Goal: Task Accomplishment & Management: Manage account settings

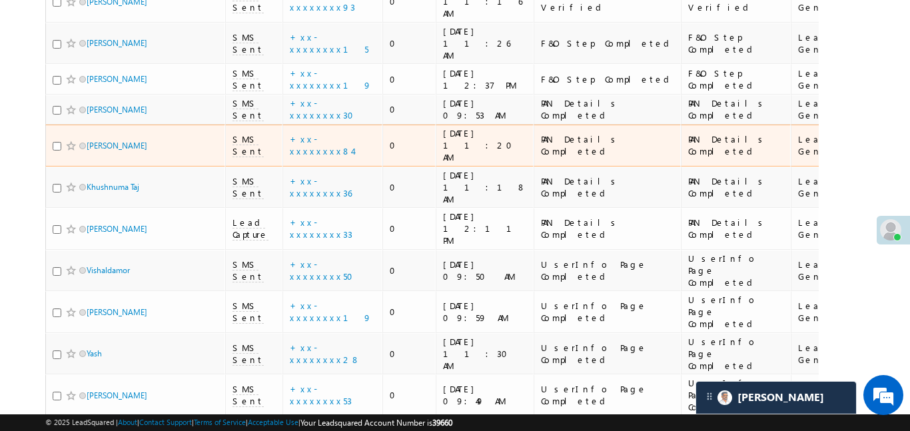
scroll to position [837, 0]
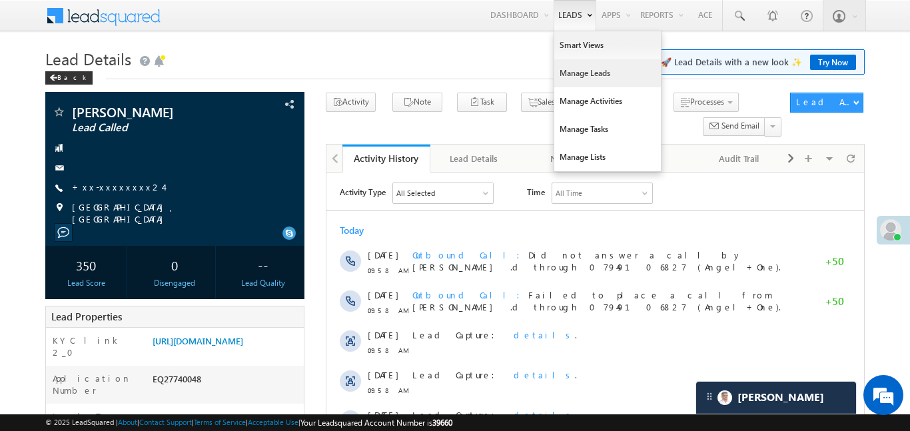
click at [586, 67] on link "Manage Leads" at bounding box center [607, 73] width 107 height 28
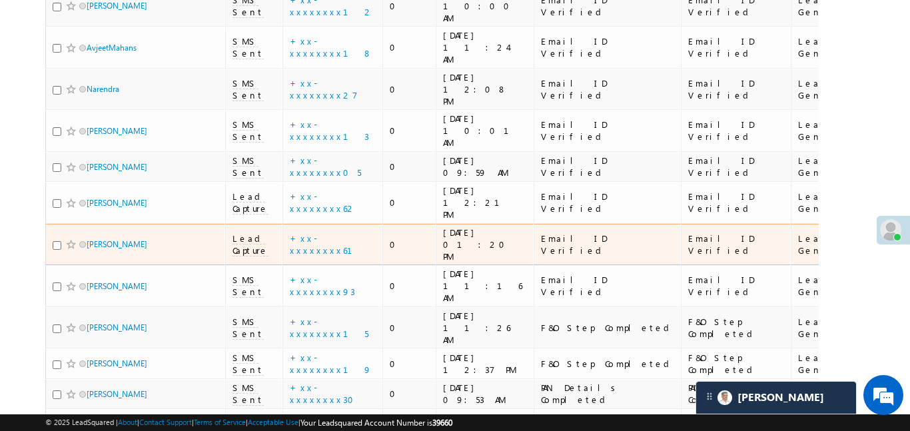
scroll to position [548, 0]
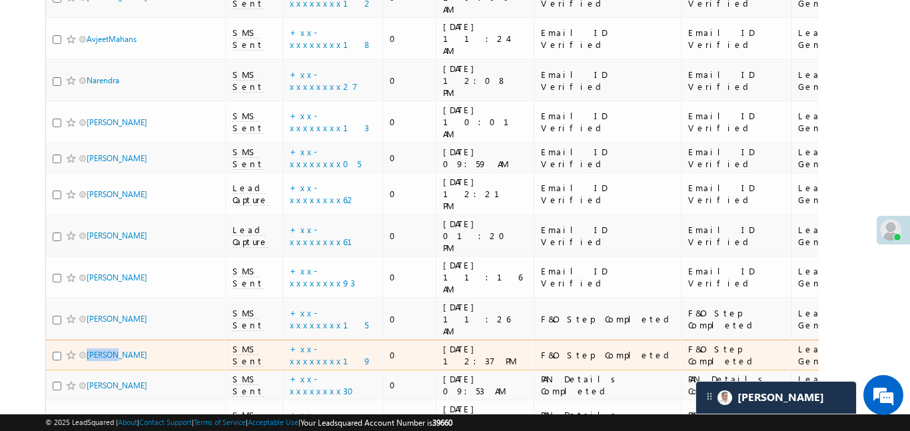
click at [181, 348] on div "[PERSON_NAME]" at bounding box center [136, 357] width 167 height 19
click at [195, 348] on div "AMAL KR" at bounding box center [136, 357] width 167 height 19
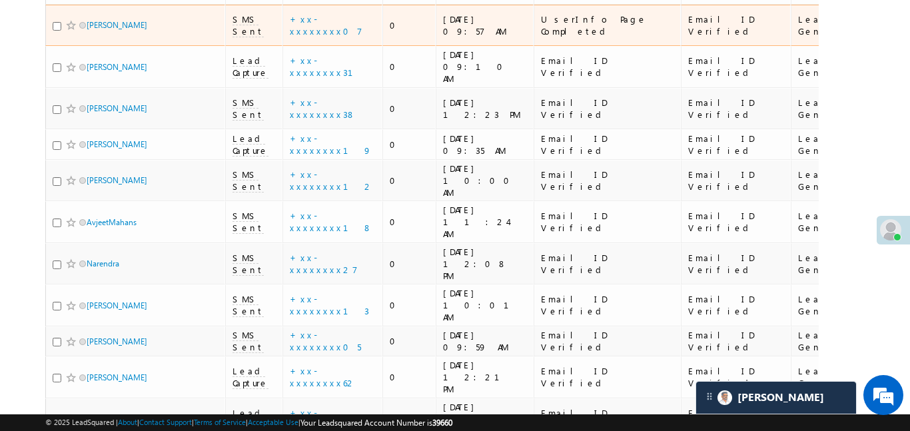
scroll to position [305, 0]
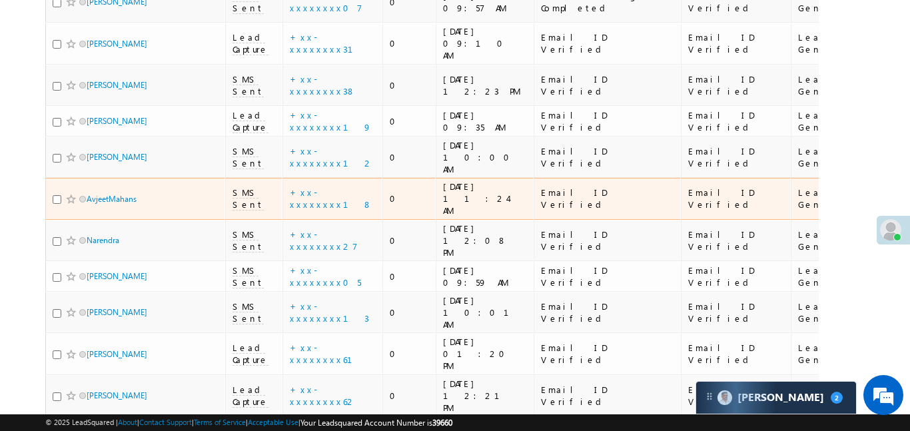
scroll to position [376, 0]
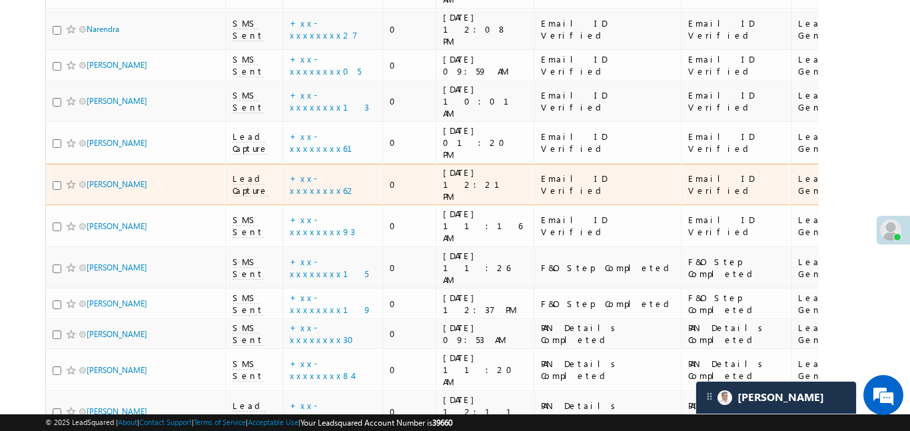
scroll to position [600, 0]
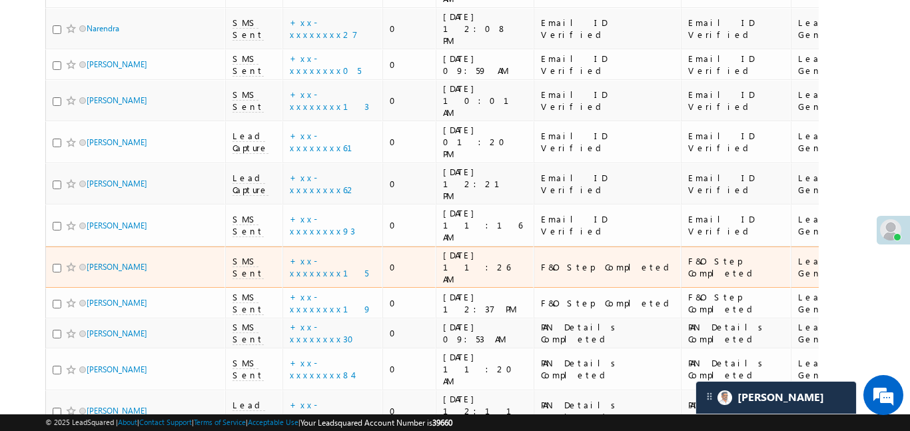
click at [402, 247] on td "0" at bounding box center [408, 268] width 53 height 42
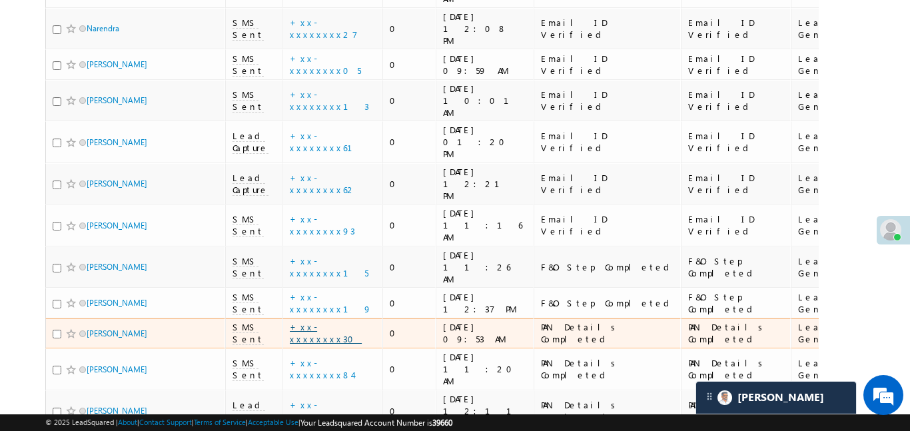
click at [323, 321] on link "+xx-xxxxxxxx30" at bounding box center [326, 332] width 72 height 23
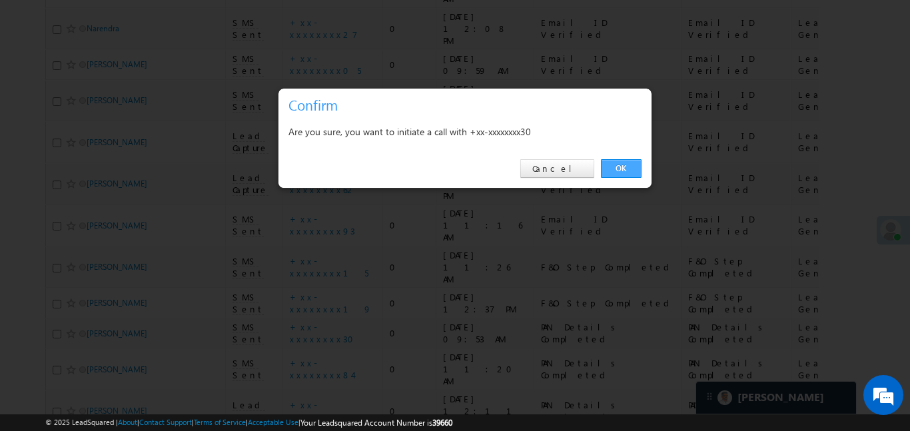
click at [621, 169] on link "OK" at bounding box center [621, 168] width 41 height 19
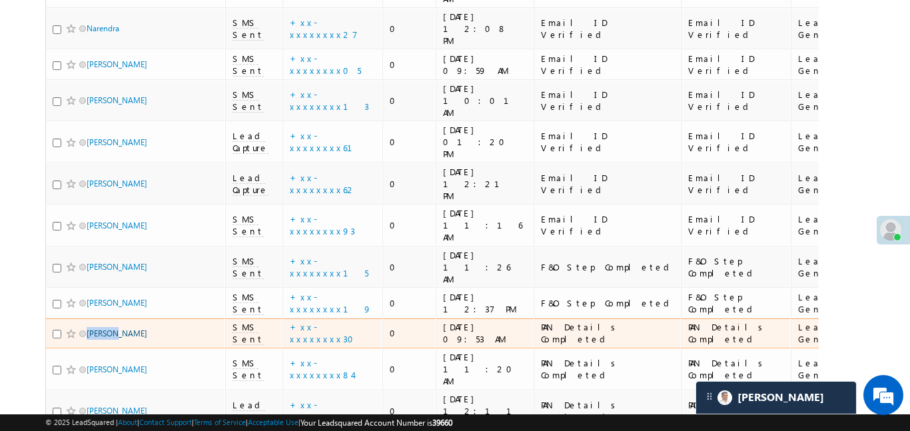
scroll to position [636, 0]
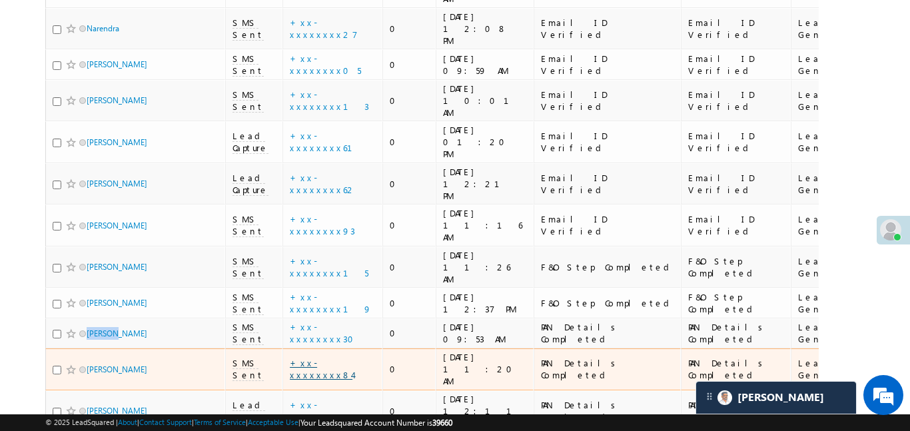
click at [330, 357] on link "+xx-xxxxxxxx84" at bounding box center [321, 368] width 63 height 23
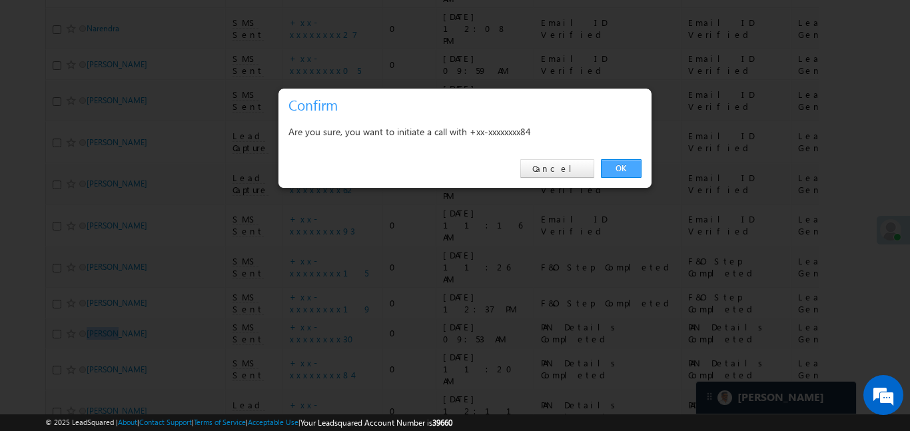
click at [628, 171] on link "OK" at bounding box center [621, 168] width 41 height 19
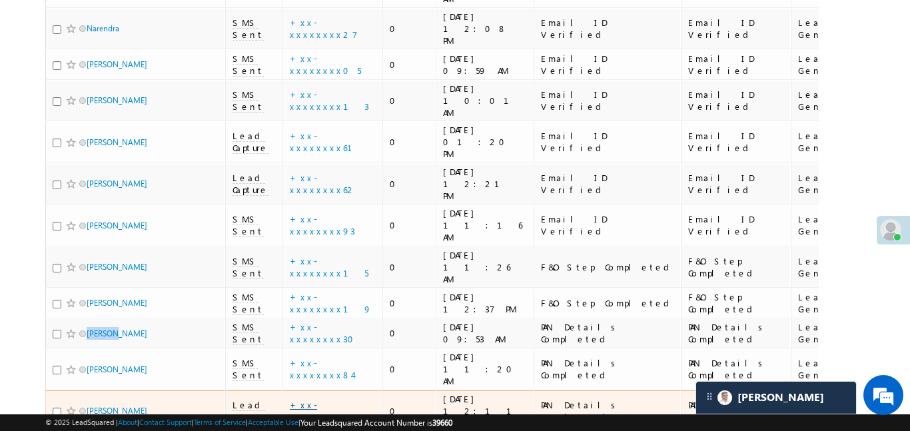
click at [330, 399] on link "+xx-xxxxxxxx33" at bounding box center [321, 410] width 63 height 23
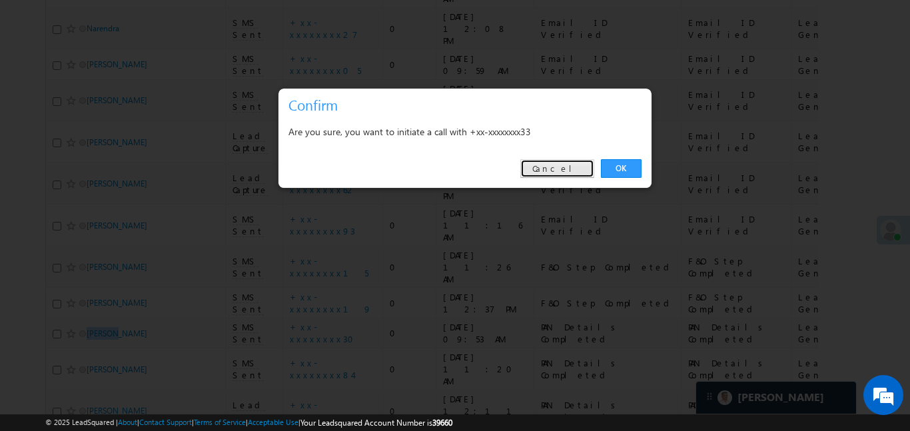
click at [587, 168] on link "Cancel" at bounding box center [557, 168] width 74 height 19
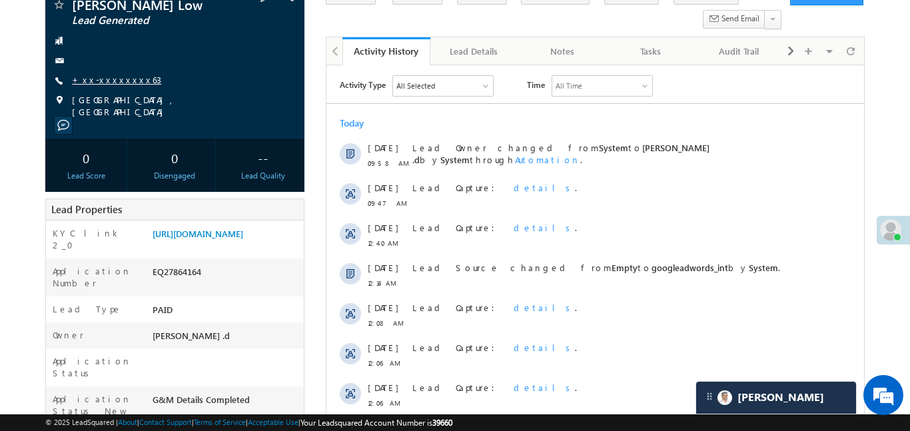
click at [96, 75] on link "+xx-xxxxxxxx63" at bounding box center [116, 79] width 89 height 11
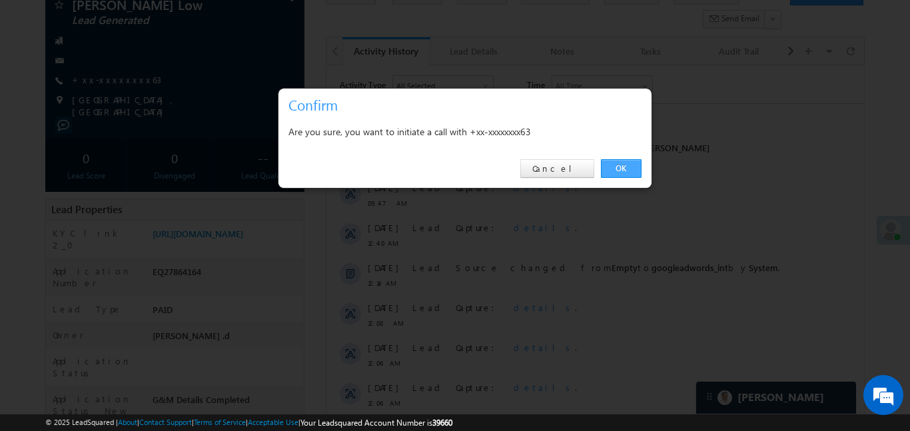
click at [638, 161] on link "OK" at bounding box center [621, 168] width 41 height 19
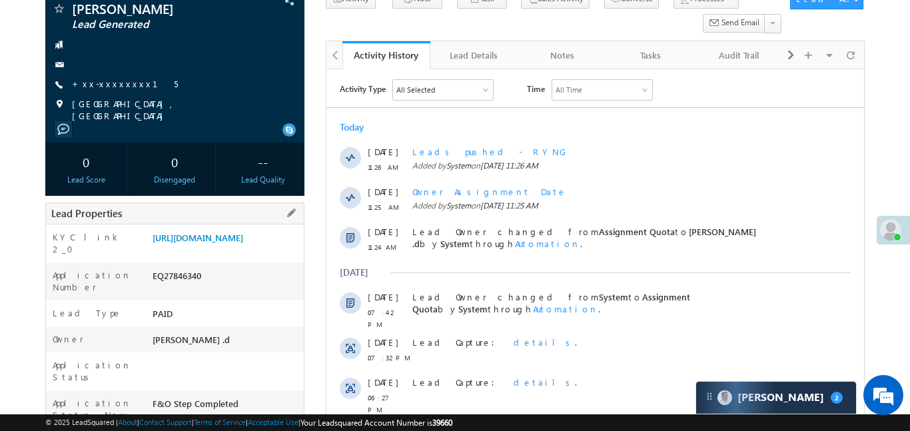
scroll to position [109, 0]
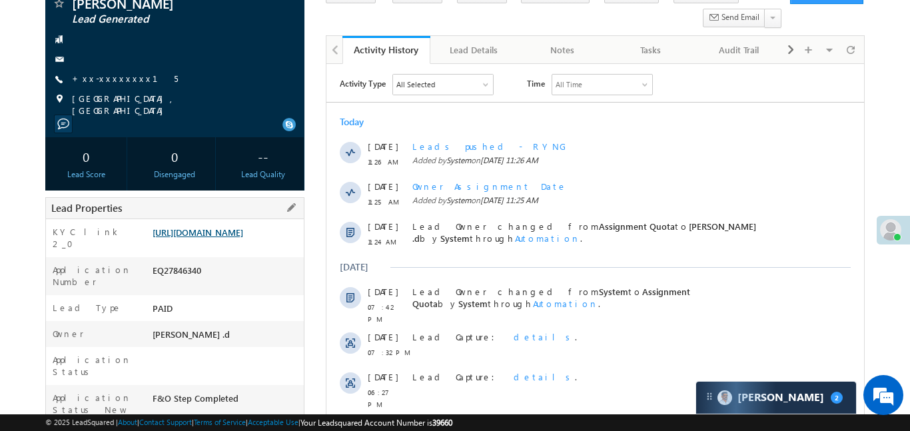
click at [214, 238] on link "[URL][DOMAIN_NAME]" at bounding box center [198, 232] width 91 height 11
click at [117, 80] on link "+xx-xxxxxxxx15" at bounding box center [125, 78] width 106 height 11
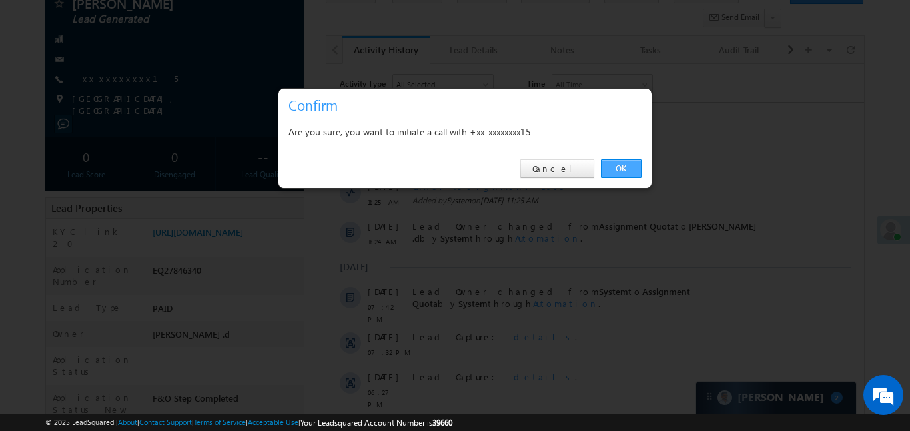
drag, startPoint x: 607, startPoint y: 172, endPoint x: 308, endPoint y: 27, distance: 331.9
click at [607, 172] on link "OK" at bounding box center [621, 168] width 41 height 19
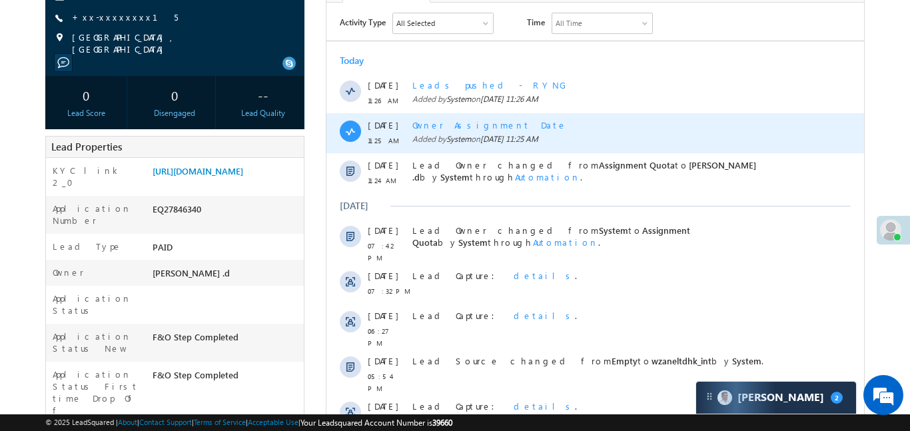
scroll to position [468, 0]
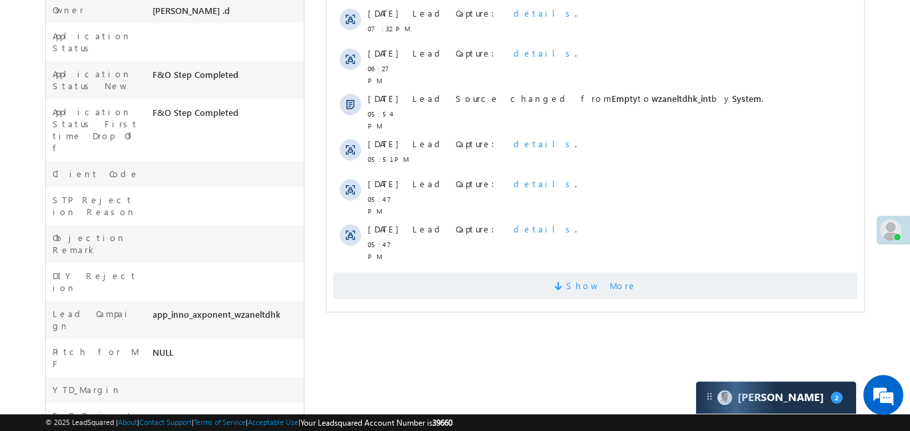
click at [539, 272] on span "Show More" at bounding box center [594, 285] width 524 height 27
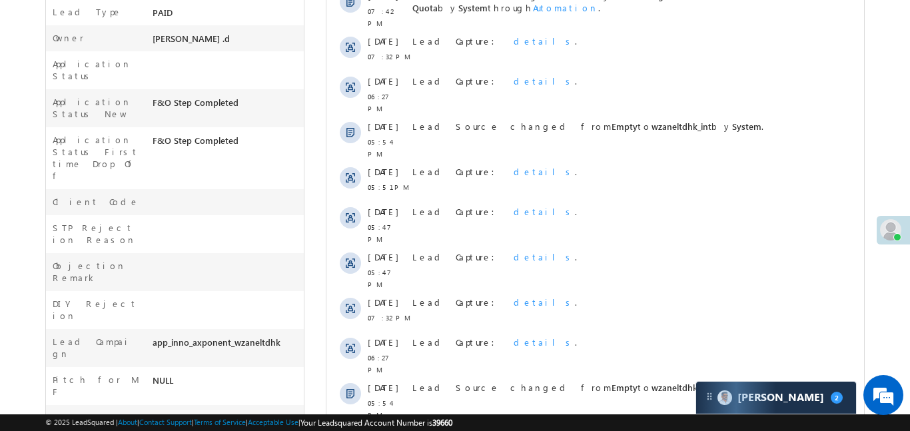
scroll to position [249, 0]
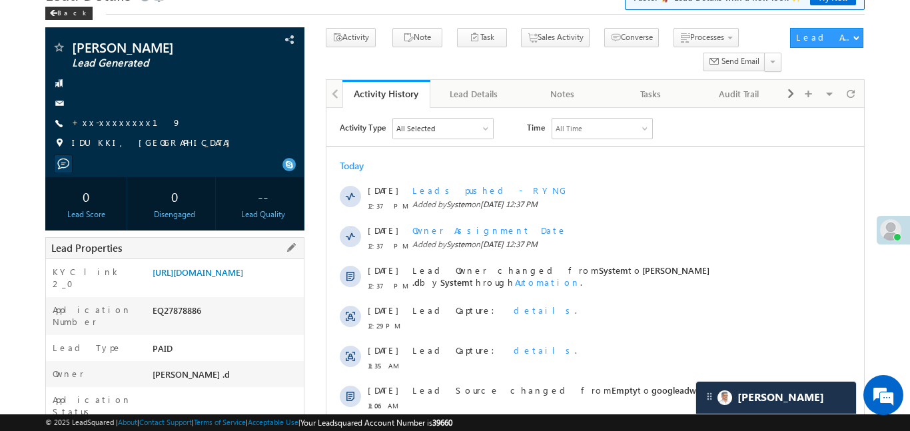
scroll to position [101, 0]
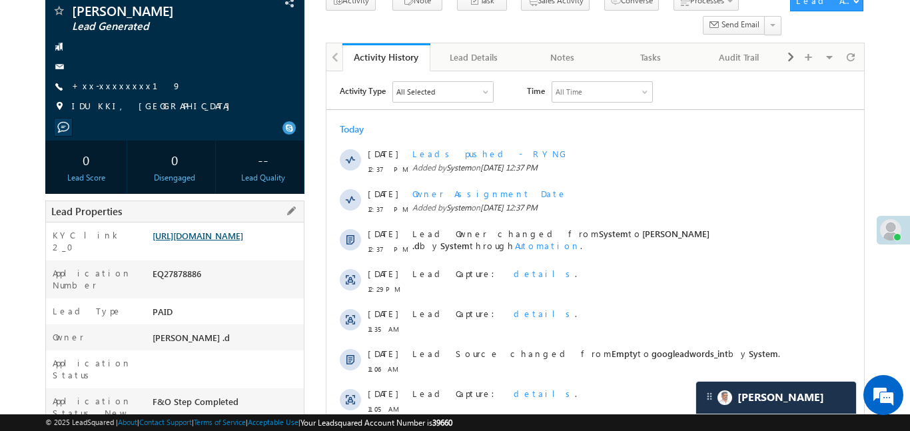
click at [223, 241] on link "[URL][DOMAIN_NAME]" at bounding box center [198, 235] width 91 height 11
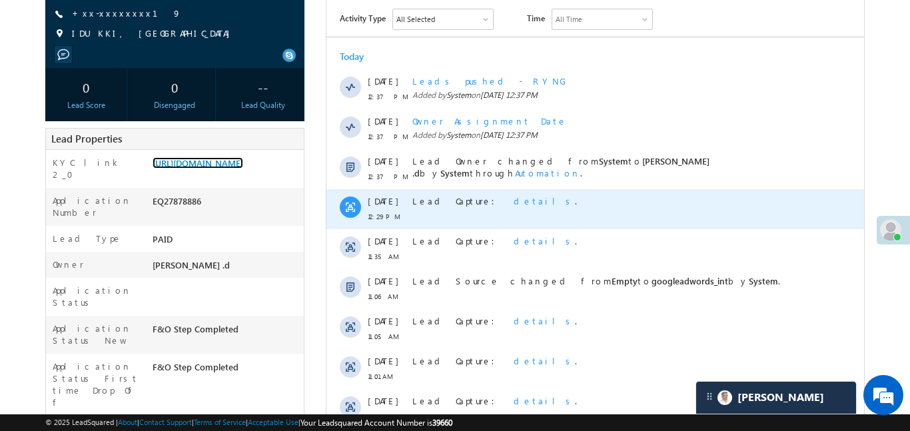
scroll to position [161, 0]
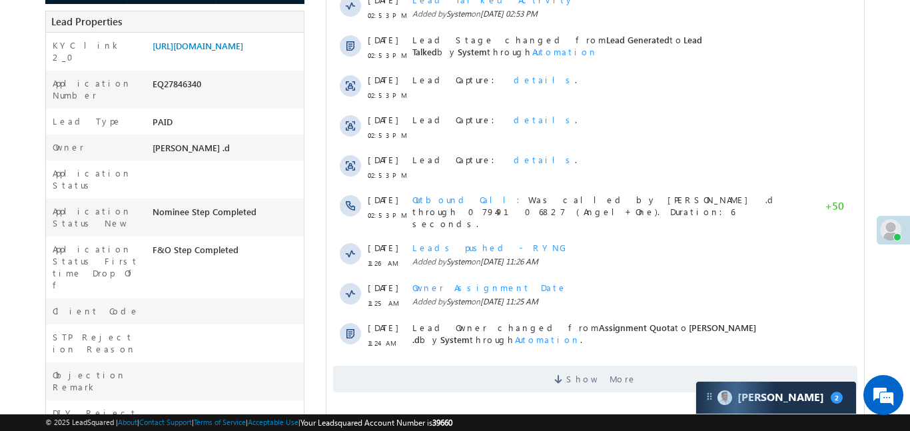
scroll to position [306, 0]
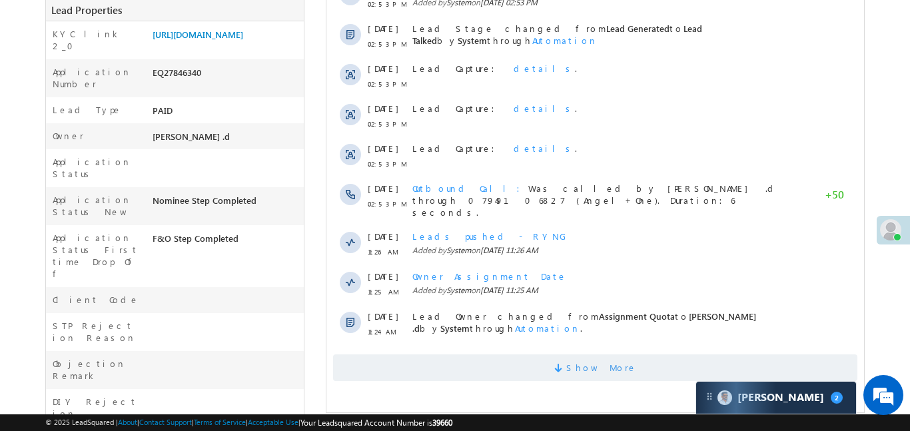
click at [470, 354] on span "Show More" at bounding box center [594, 367] width 524 height 27
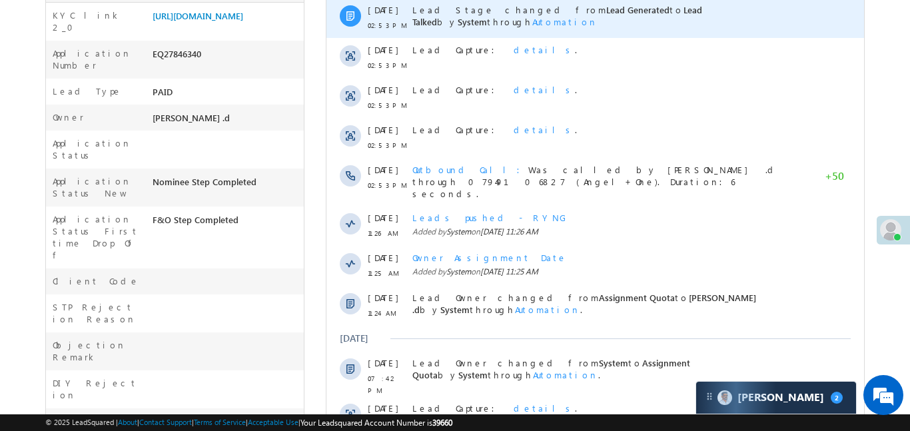
scroll to position [100, 0]
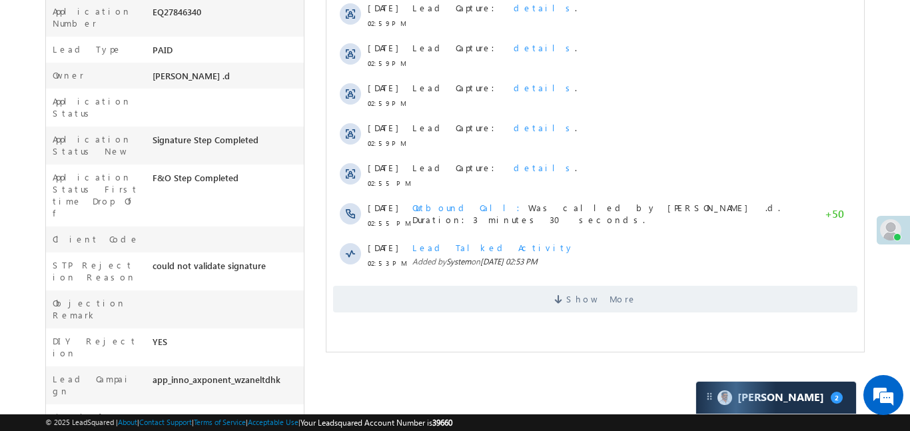
scroll to position [222, 0]
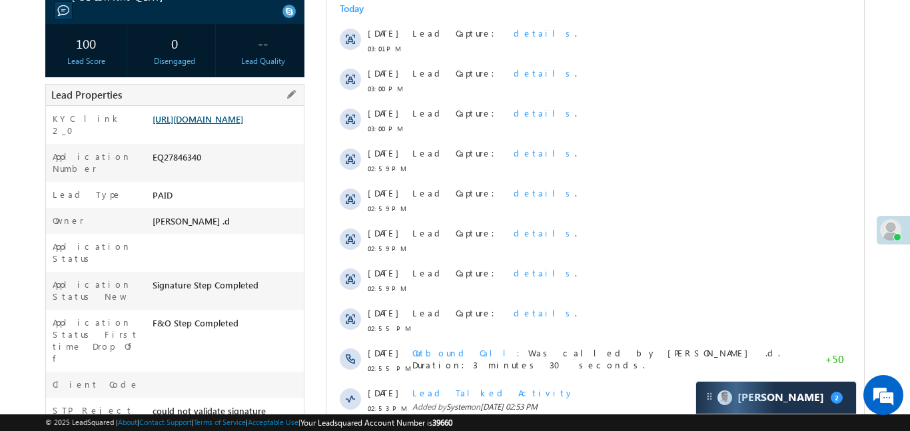
click at [236, 119] on link "[URL][DOMAIN_NAME]" at bounding box center [198, 118] width 91 height 11
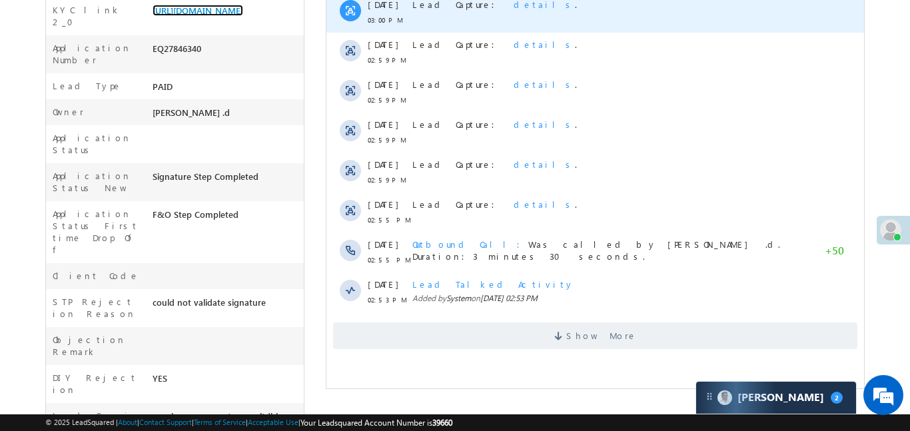
scroll to position [0, 0]
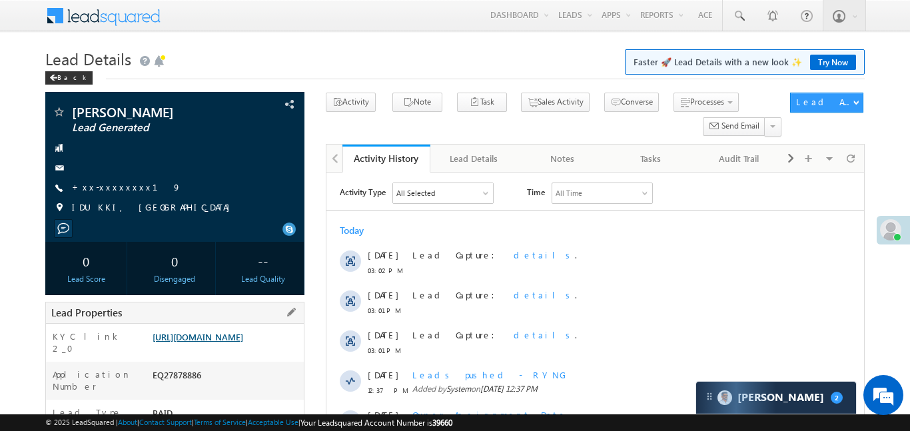
click at [243, 342] on link "https://angelbroking1-pk3em7sa.customui-test.leadsquared.com?leadId=6287a2a6-2a…" at bounding box center [198, 336] width 91 height 11
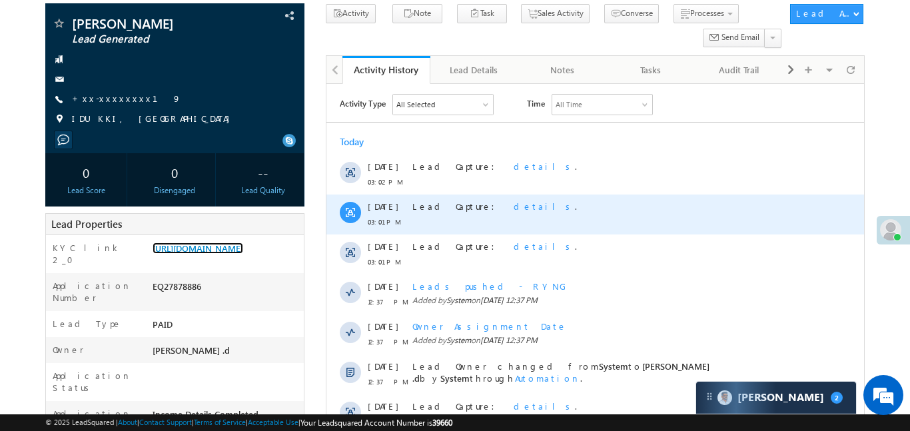
scroll to position [306, 0]
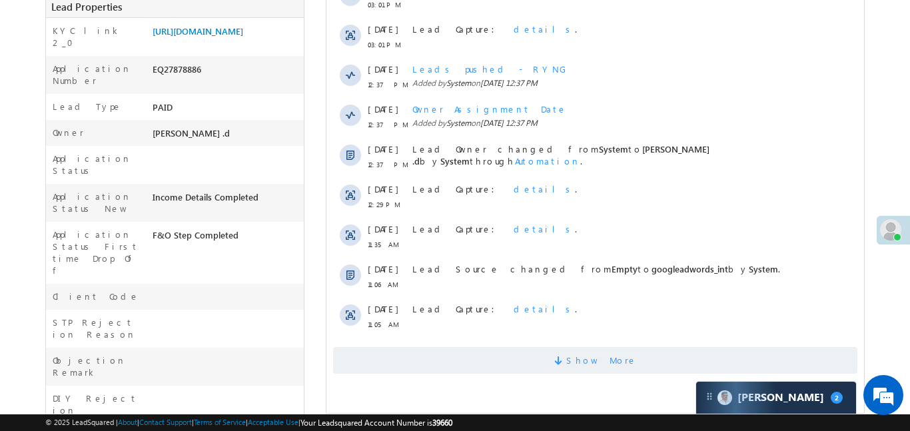
click at [552, 366] on span "Show More" at bounding box center [594, 360] width 524 height 27
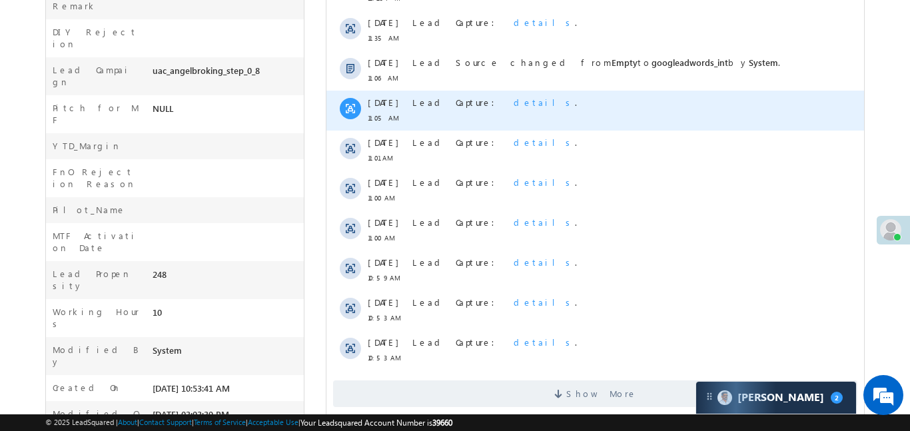
scroll to position [673, 0]
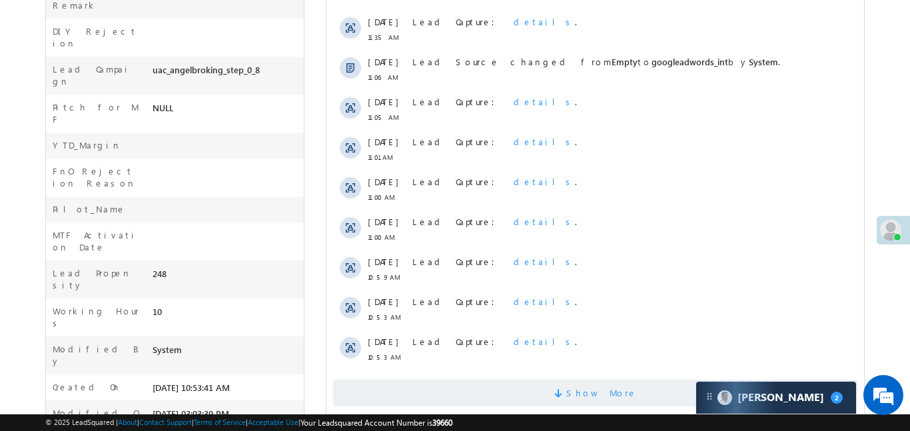
click at [517, 391] on span "Show More" at bounding box center [594, 393] width 524 height 27
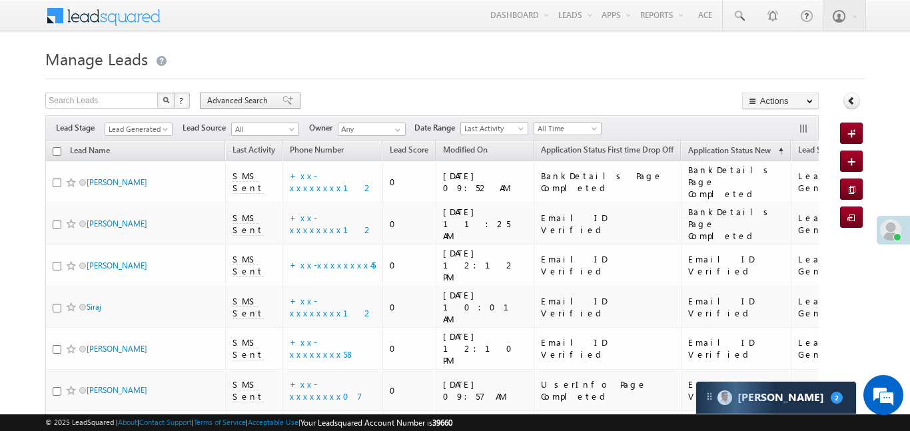
click at [243, 101] on span "Advanced Search" at bounding box center [239, 101] width 65 height 12
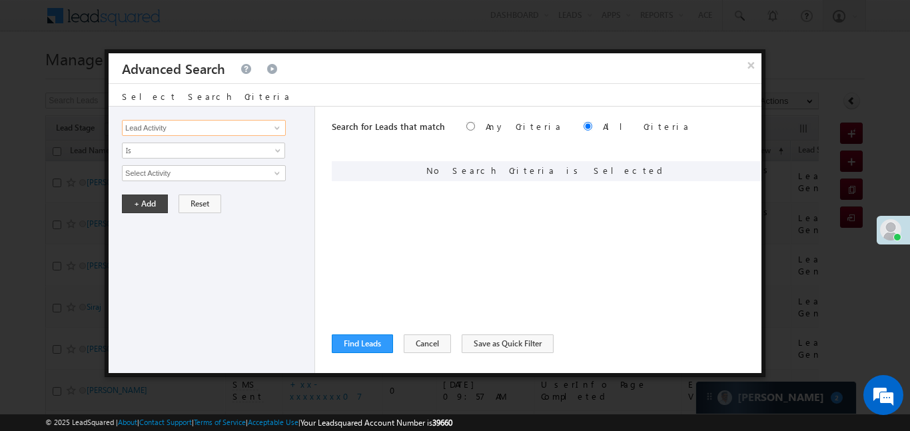
click at [238, 128] on input "Lead Activity" at bounding box center [204, 128] width 164 height 16
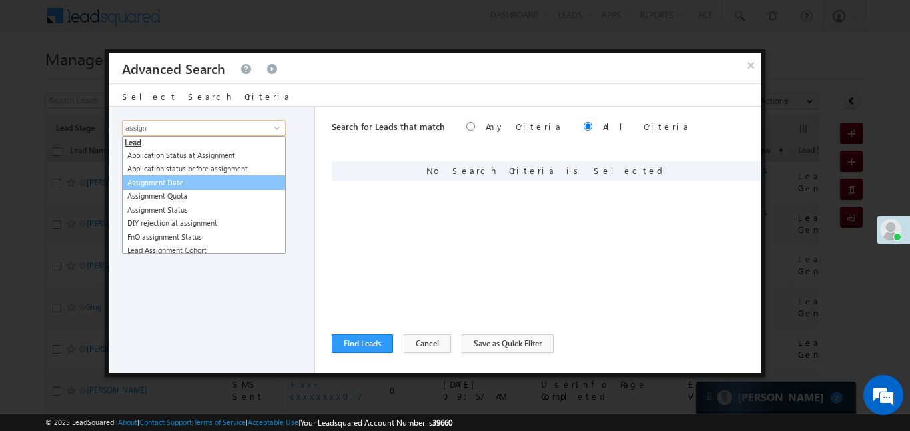
click at [183, 185] on link "Assignment Date" at bounding box center [204, 182] width 164 height 15
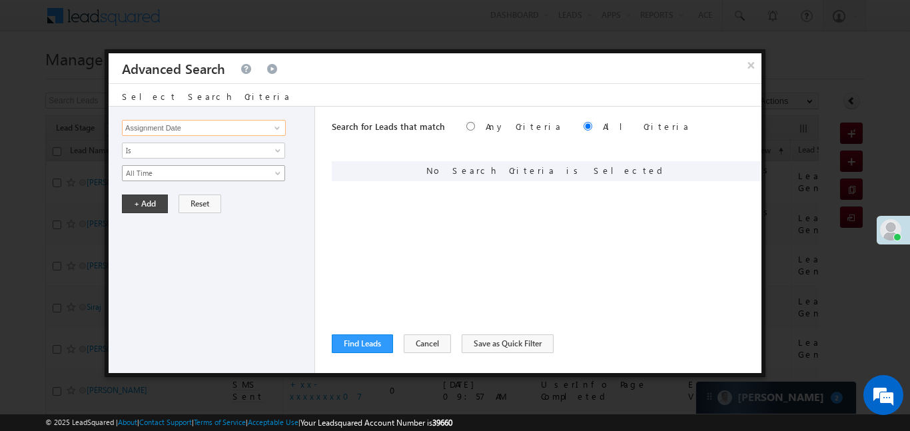
type input "Assignment Date"
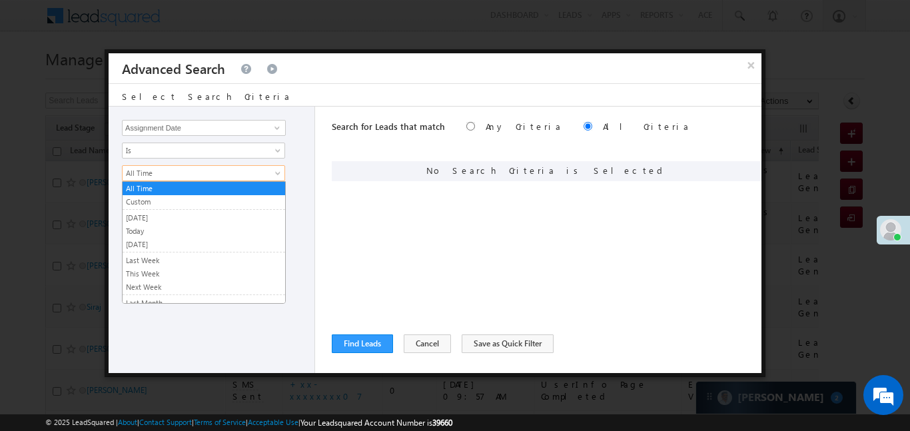
click at [176, 177] on span "All Time" at bounding box center [195, 173] width 145 height 12
click at [149, 227] on link "Today" at bounding box center [204, 231] width 163 height 12
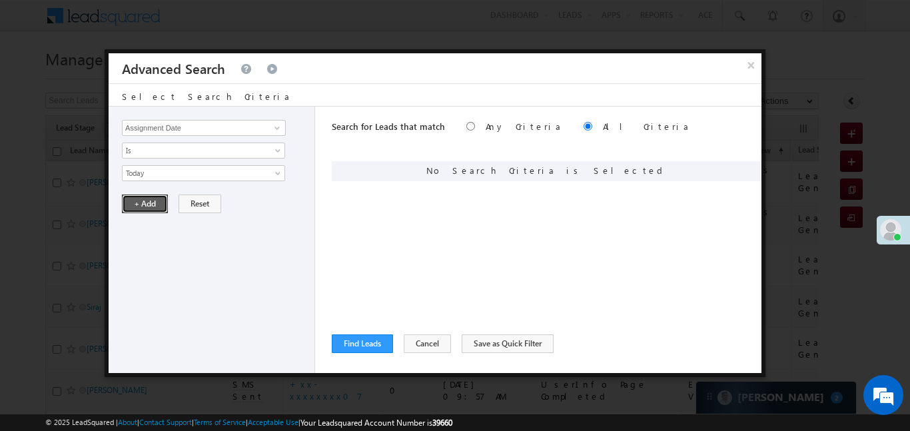
click at [145, 209] on button "+ Add" at bounding box center [145, 204] width 46 height 19
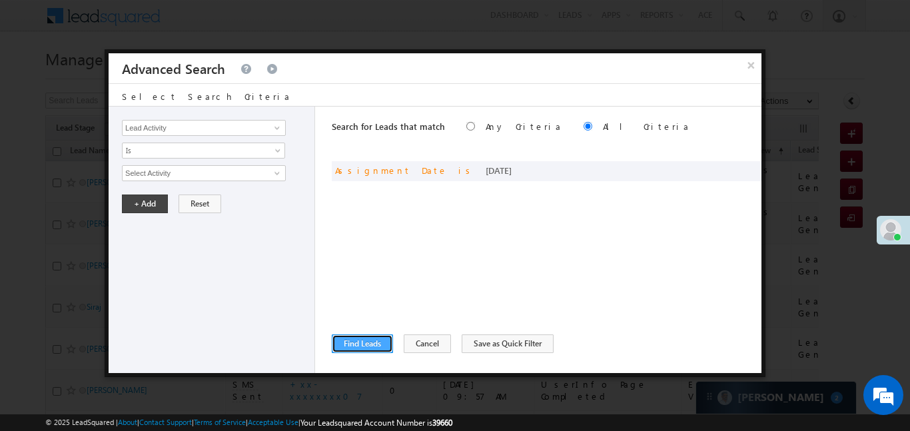
click at [349, 344] on button "Find Leads" at bounding box center [362, 343] width 61 height 19
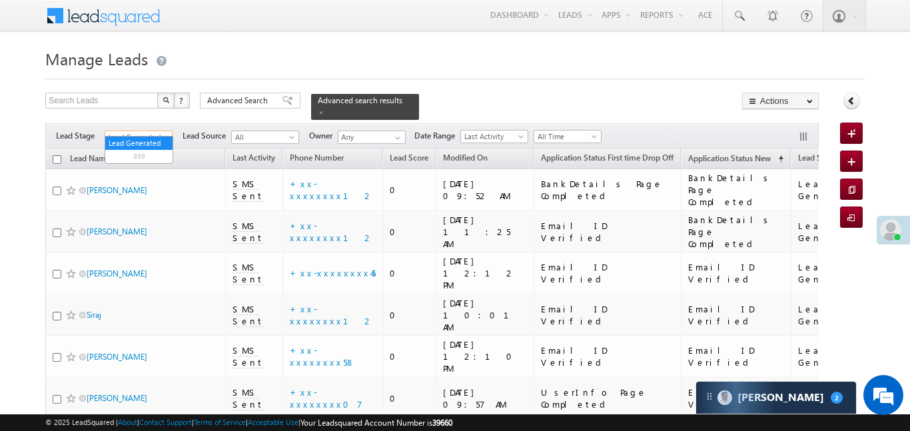
click at [165, 135] on span at bounding box center [166, 140] width 11 height 11
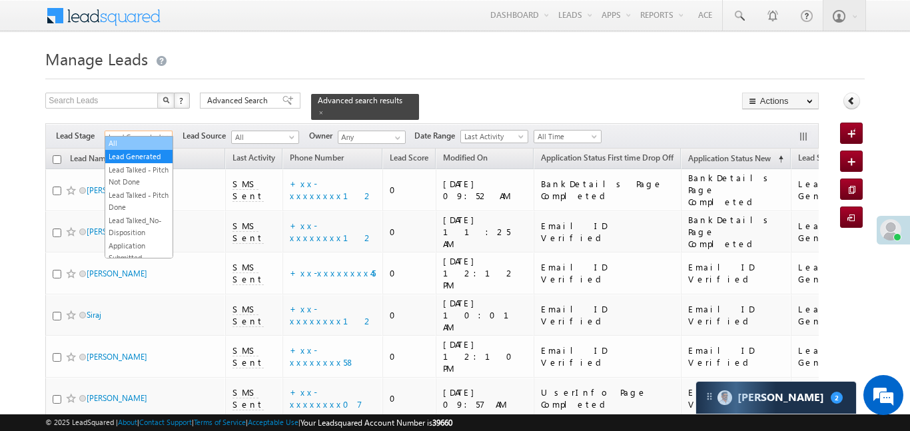
click at [149, 140] on link "All" at bounding box center [138, 143] width 67 height 12
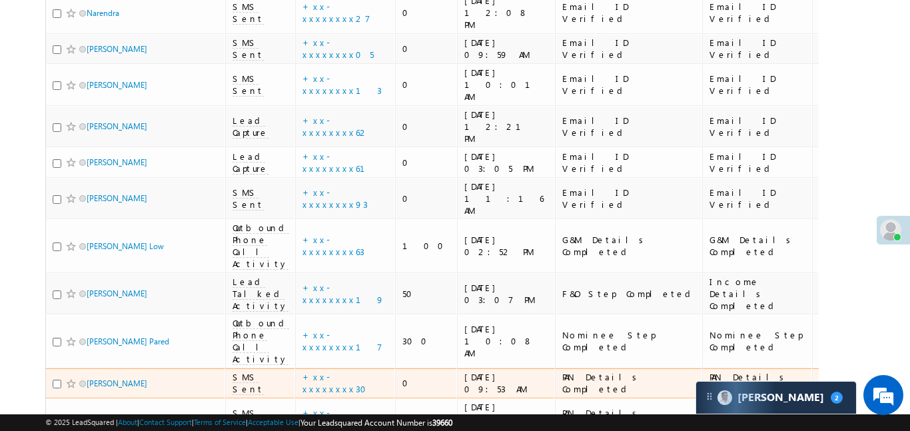
scroll to position [663, 0]
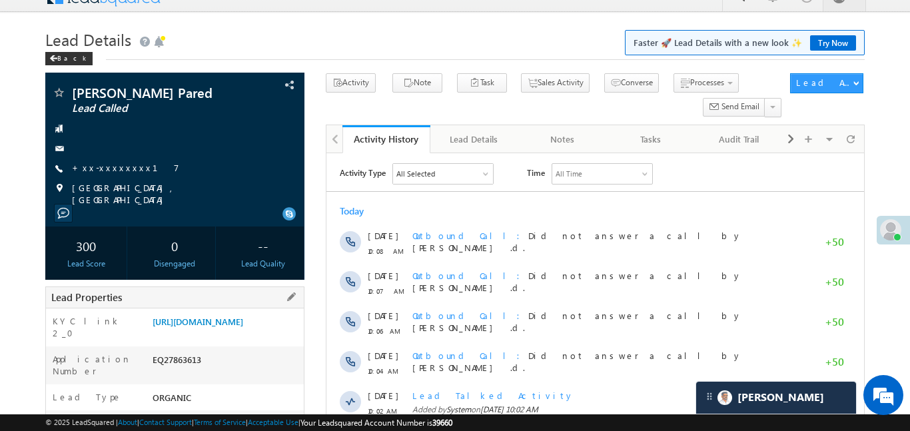
scroll to position [145, 0]
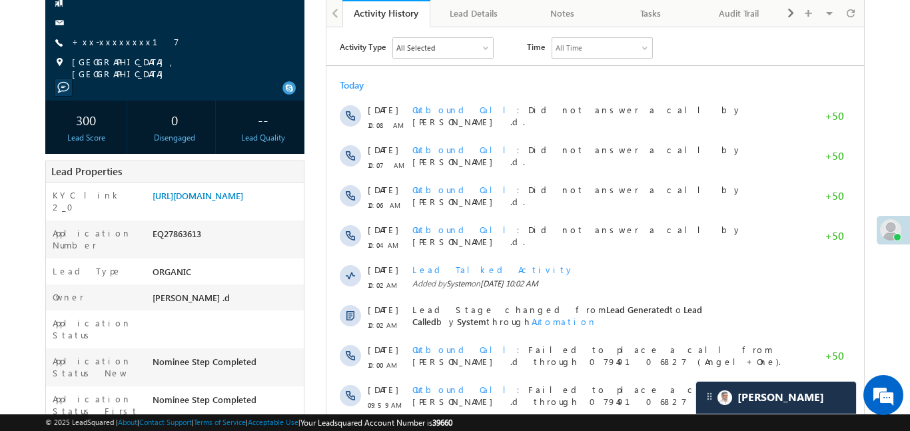
click at [123, 50] on div "Aniket Pared Lead Called +xx-xxxxxxxx17" at bounding box center [175, 20] width 246 height 120
click at [121, 46] on link "+xx-xxxxxxxx17" at bounding box center [125, 41] width 107 height 11
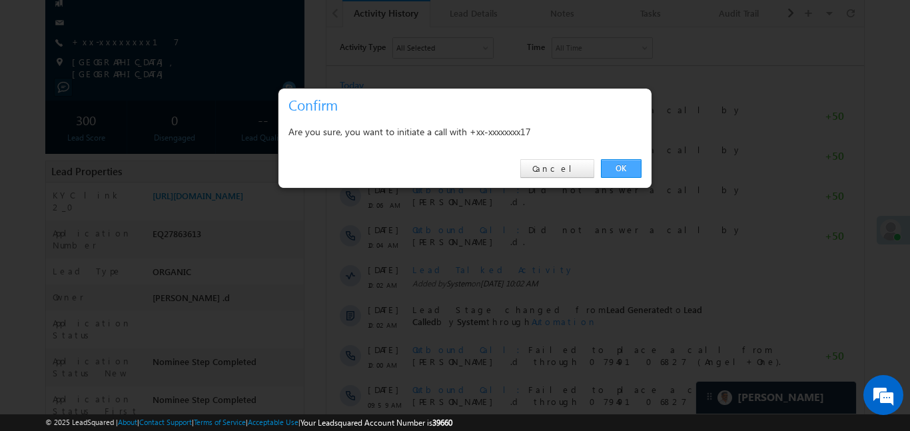
drag, startPoint x: 609, startPoint y: 170, endPoint x: 163, endPoint y: 147, distance: 446.3
click at [609, 170] on link "OK" at bounding box center [621, 168] width 41 height 19
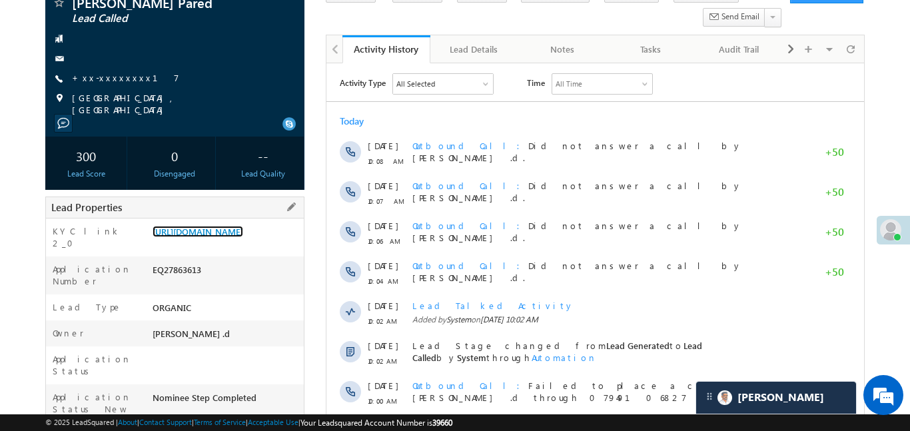
scroll to position [181, 0]
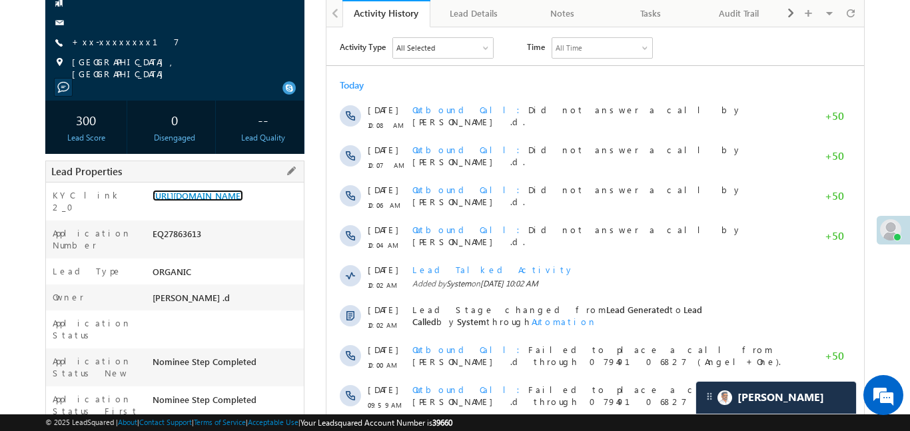
drag, startPoint x: 152, startPoint y: 191, endPoint x: 205, endPoint y: 220, distance: 60.2
click at [205, 208] on div "https://angelbroking1-pk3em7sa.customui-test.leadsquared.com?leadId=a58f42c4-9b…" at bounding box center [226, 198] width 155 height 19
drag, startPoint x: 150, startPoint y: 189, endPoint x: 213, endPoint y: 231, distance: 75.4
click at [213, 208] on div "https://angelbroking1-pk3em7sa.customui-test.leadsquared.com?leadId=a58f42c4-9b…" at bounding box center [226, 198] width 155 height 19
copy link "https://angelbroking1-pk3em7sa.customui-test.leadsquared.com?leadId=a58f42c4-9b…"
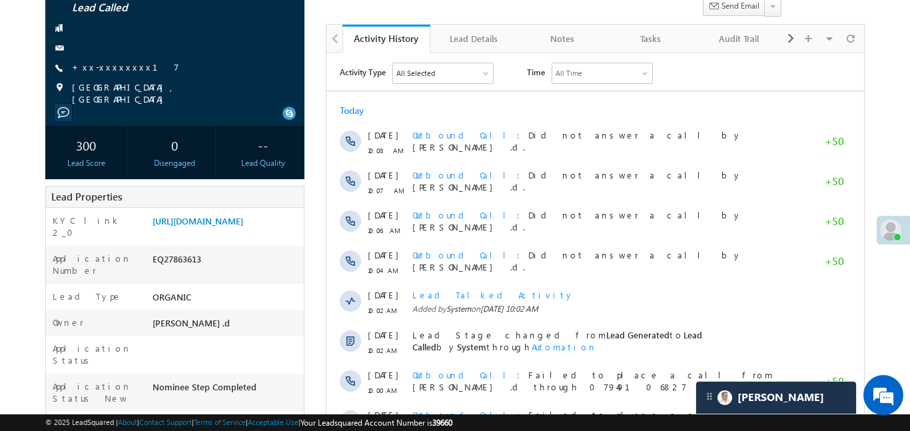
scroll to position [155, 0]
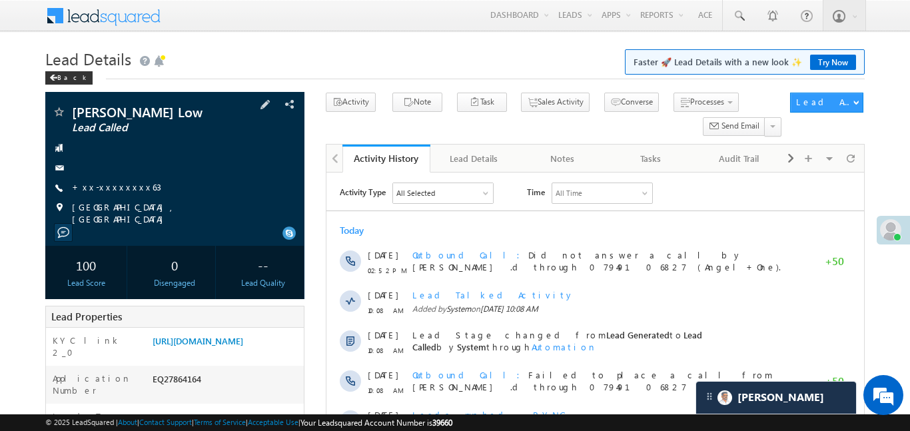
click at [100, 179] on div "Swarup Low Lead Called +xx-xxxxxxxx63" at bounding box center [175, 165] width 246 height 120
click at [101, 183] on link "+xx-xxxxxxxx63" at bounding box center [116, 186] width 89 height 11
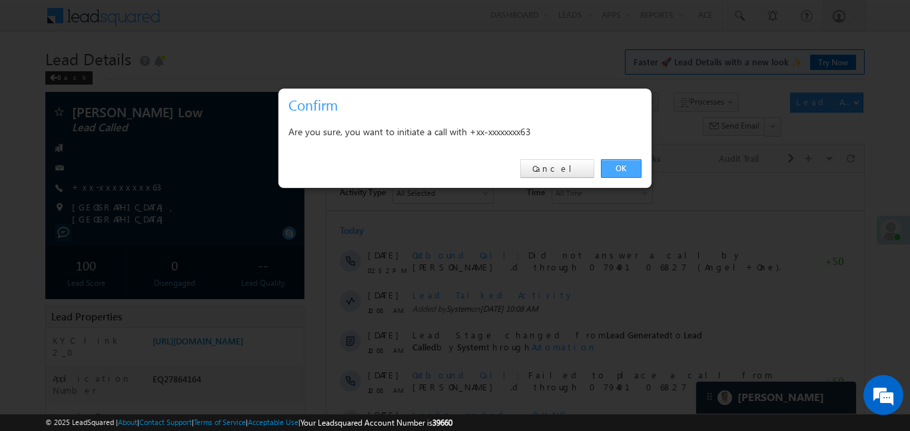
click at [627, 171] on link "OK" at bounding box center [621, 168] width 41 height 19
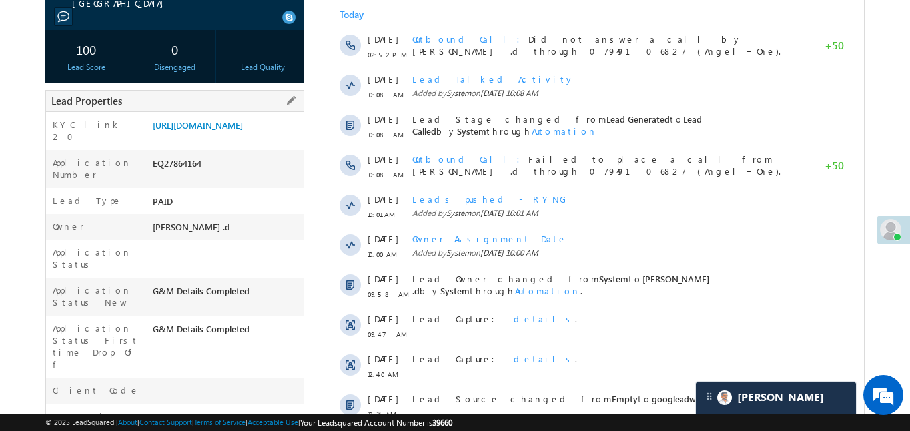
scroll to position [254, 0]
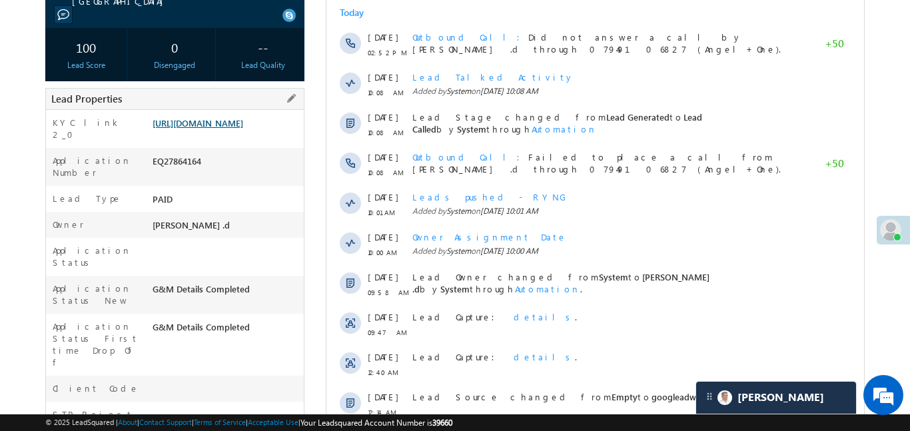
click at [203, 129] on link "https://angelbroking1-pk3em7sa.customui-test.leadsquared.com?leadId=de1125aa-31…" at bounding box center [198, 122] width 91 height 11
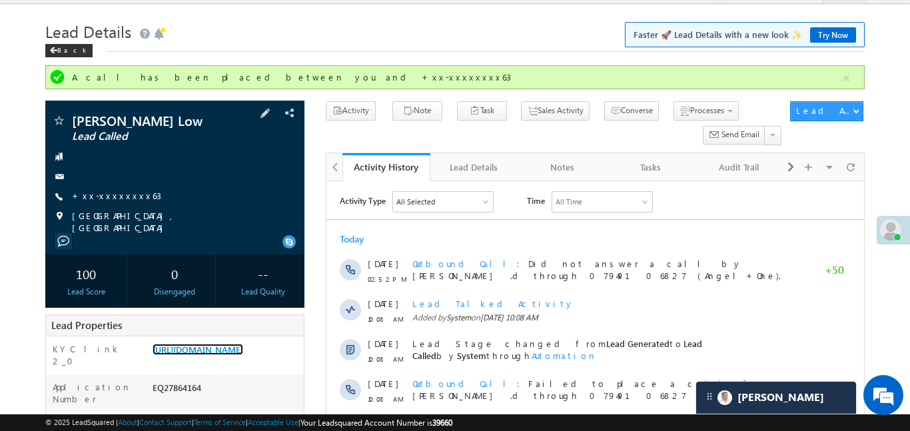
scroll to position [26, 0]
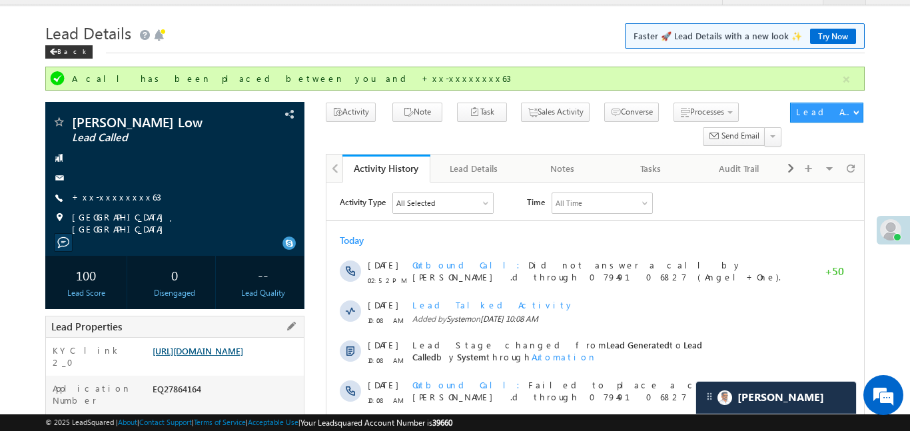
click at [243, 356] on link "https://angelbroking1-pk3em7sa.customui-test.leadsquared.com?leadId=de1125aa-31…" at bounding box center [198, 350] width 91 height 11
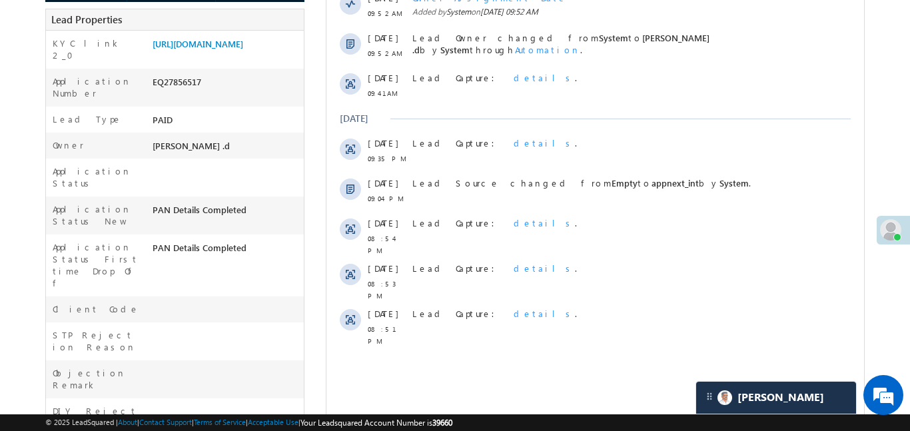
scroll to position [308, 0]
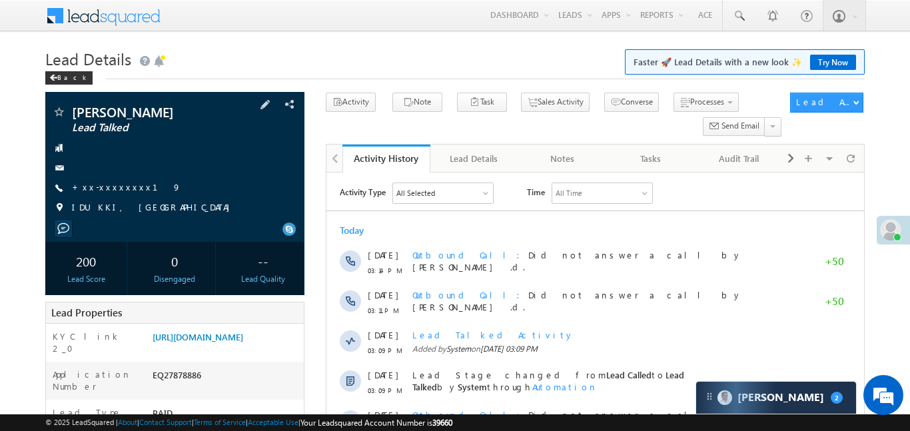
click at [111, 195] on div "AMAL KR Lead Talked +xx-xxxxxxxx19" at bounding box center [175, 163] width 246 height 116
click at [112, 193] on span "+xx-xxxxxxxx19" at bounding box center [126, 187] width 109 height 13
click at [113, 188] on link "+xx-xxxxxxxx19" at bounding box center [126, 186] width 109 height 11
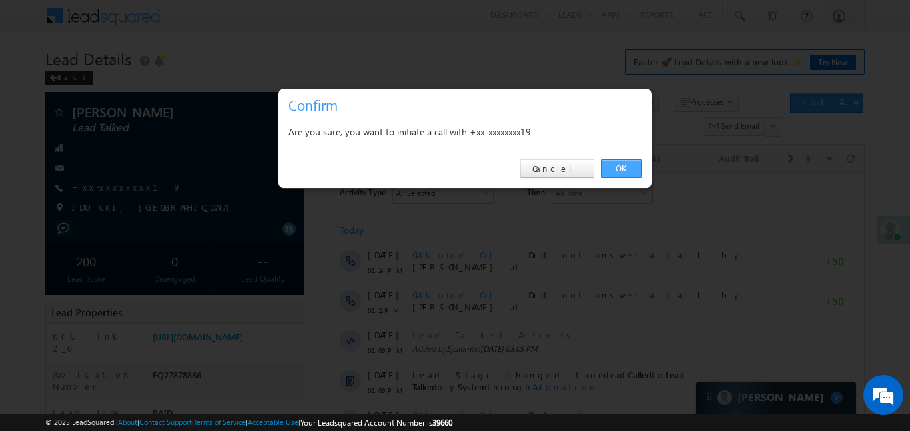
click at [610, 165] on link "OK" at bounding box center [621, 168] width 41 height 19
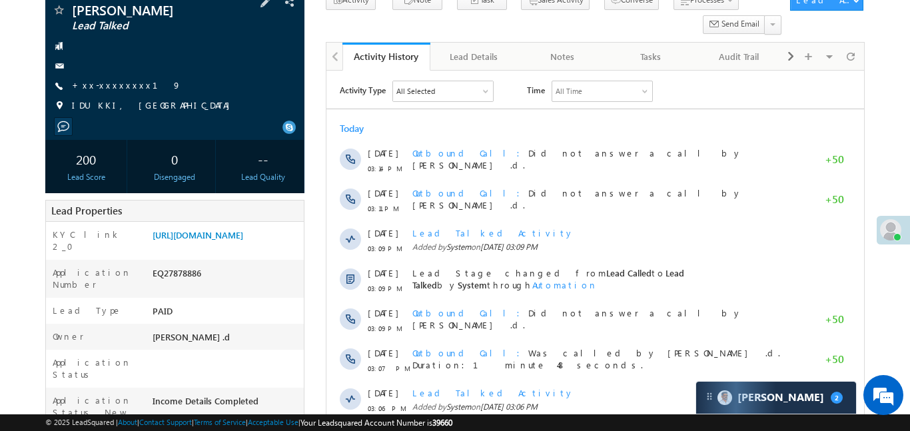
scroll to position [264, 0]
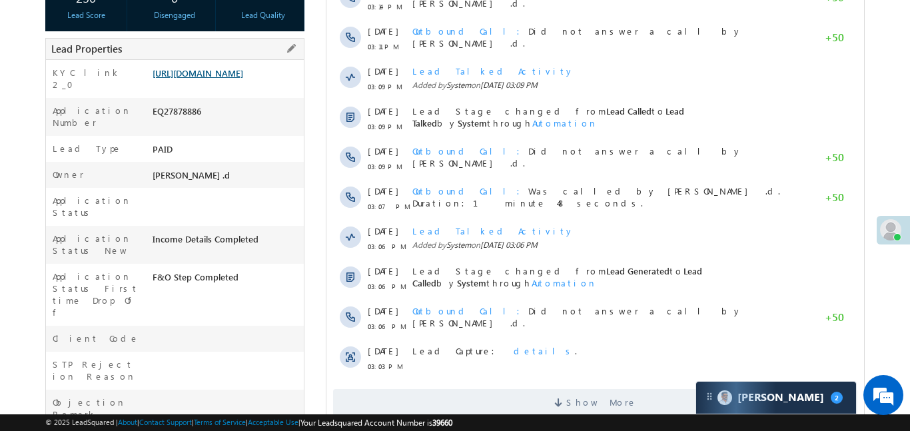
click at [221, 79] on link "[URL][DOMAIN_NAME]" at bounding box center [198, 72] width 91 height 11
